Goal: Information Seeking & Learning: Learn about a topic

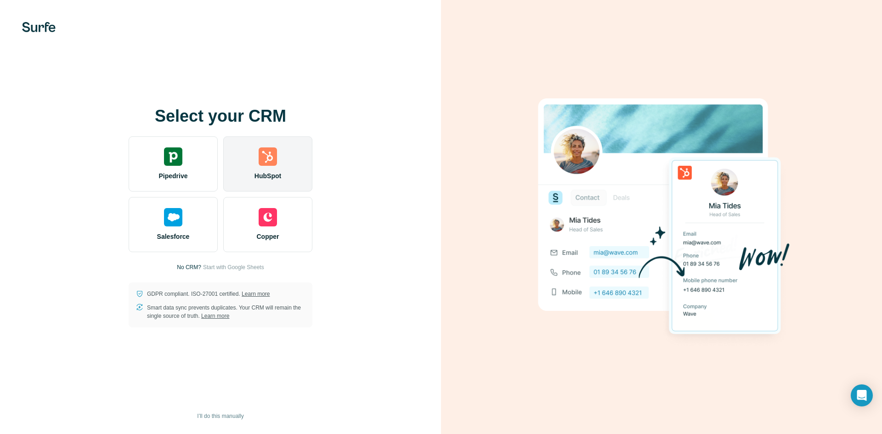
click at [277, 159] on div "HubSpot" at bounding box center [267, 163] width 89 height 55
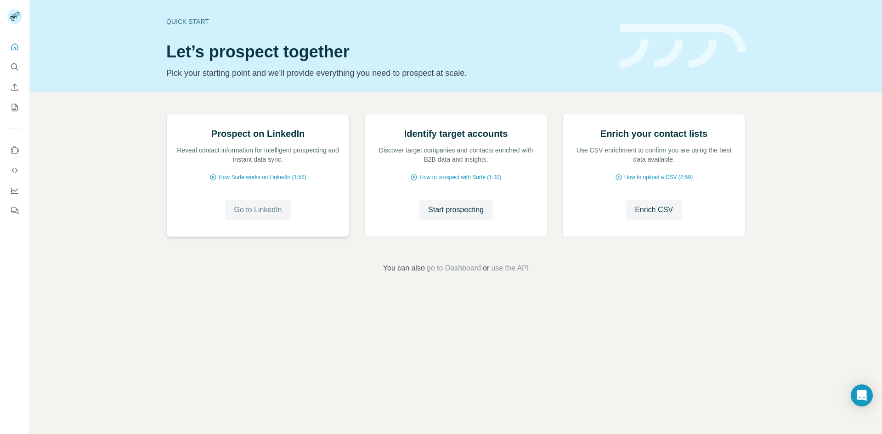
click at [262, 215] on span "Go to LinkedIn" at bounding box center [258, 209] width 48 height 11
click at [245, 181] on span "How Surfe works on LinkedIn (1:58)" at bounding box center [263, 177] width 88 height 8
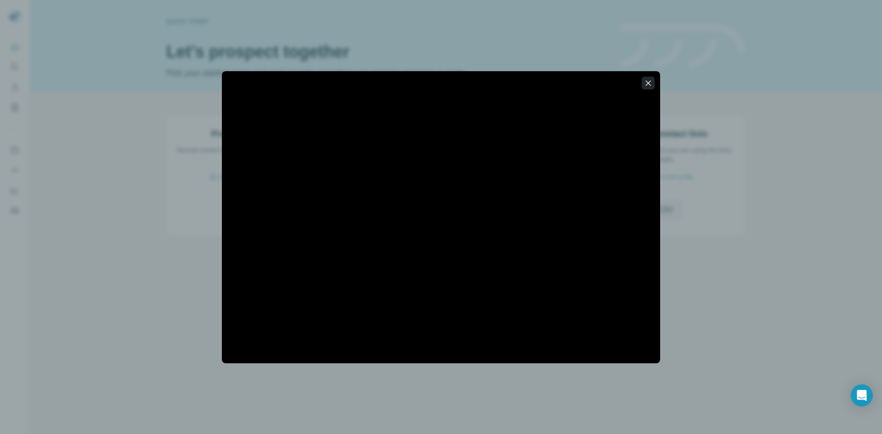
click at [652, 82] on icon "button" at bounding box center [648, 83] width 9 height 9
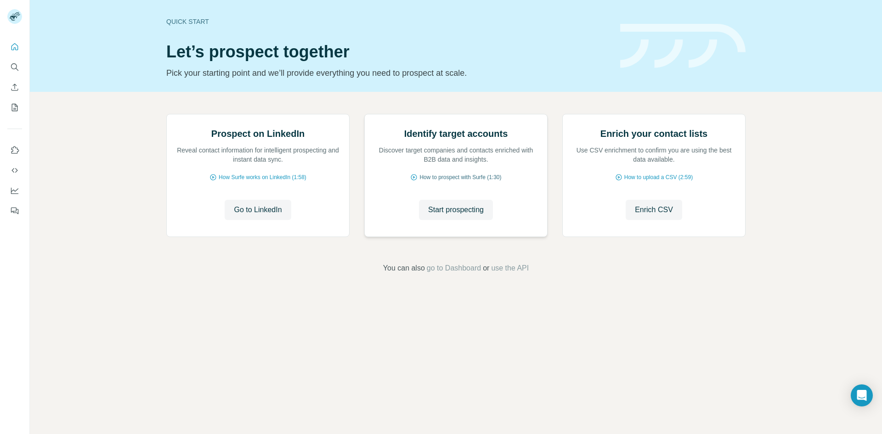
click at [468, 181] on span "How to prospect with Surfe (1:30)" at bounding box center [460, 177] width 82 height 8
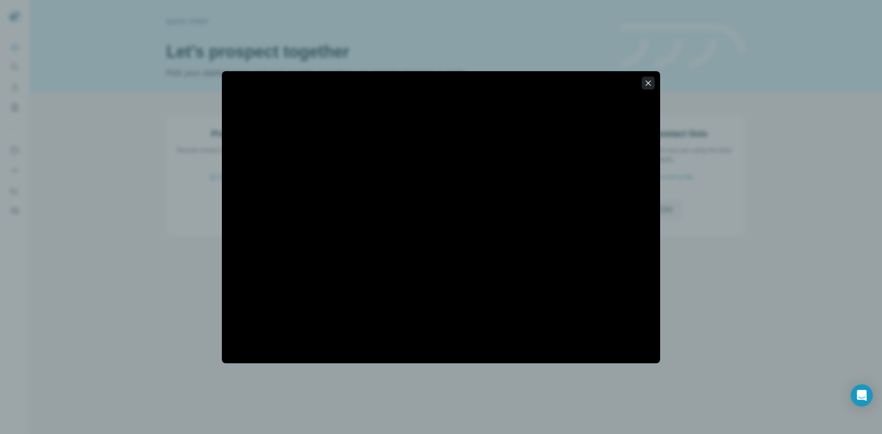
click at [646, 81] on icon "button" at bounding box center [648, 82] width 5 height 5
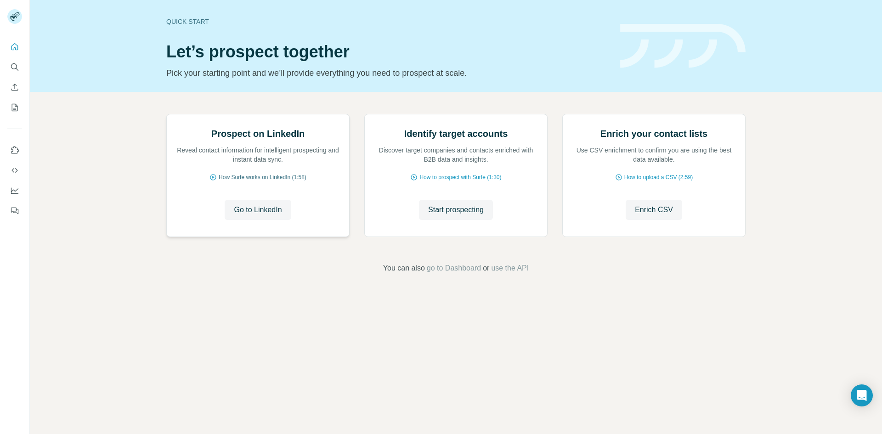
click at [266, 181] on span "How Surfe works on LinkedIn (1:58)" at bounding box center [263, 177] width 88 height 8
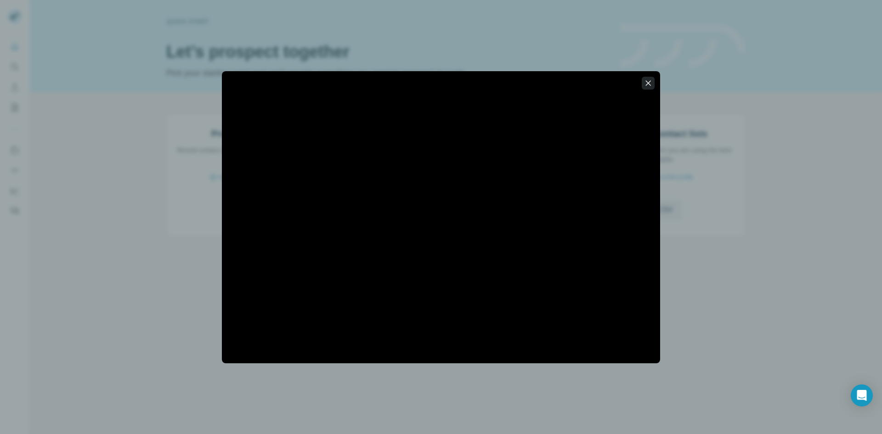
click at [649, 81] on icon "button" at bounding box center [648, 83] width 9 height 9
